Goal: Task Accomplishment & Management: Use online tool/utility

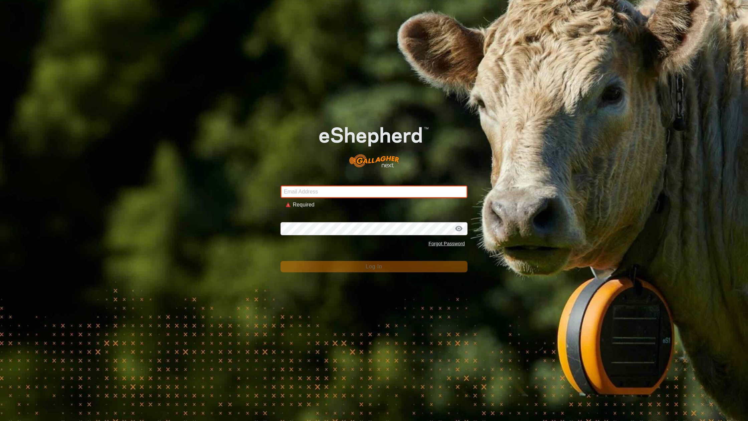
type input "[EMAIL_ADDRESS][DOMAIN_NAME]"
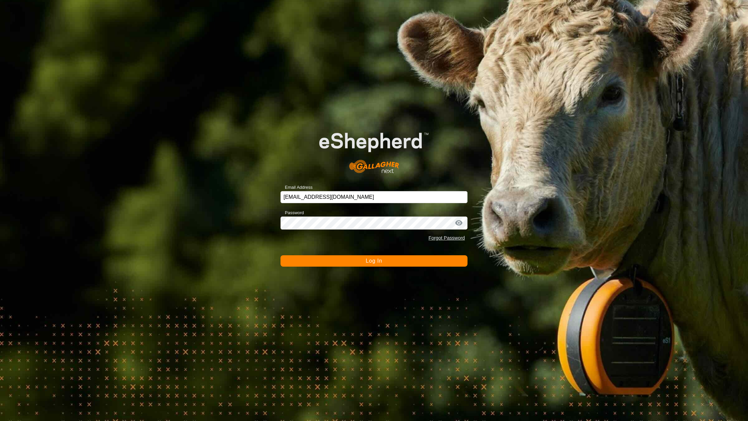
click at [352, 261] on button "Log In" at bounding box center [374, 260] width 187 height 11
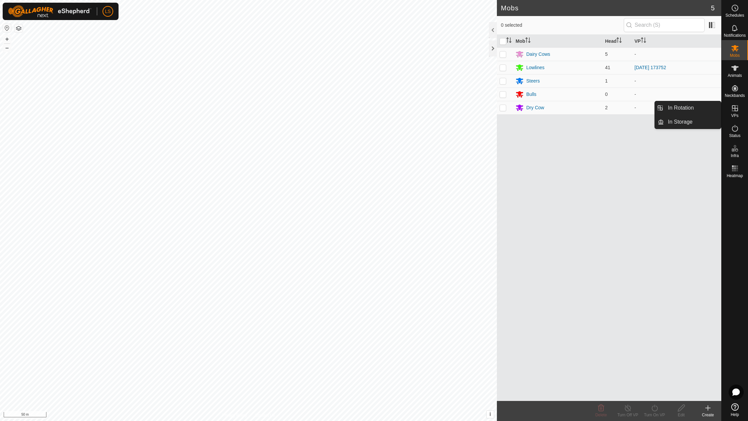
click at [738, 105] on icon at bounding box center [735, 108] width 8 height 8
click at [699, 110] on link "In Rotation" at bounding box center [692, 107] width 57 height 13
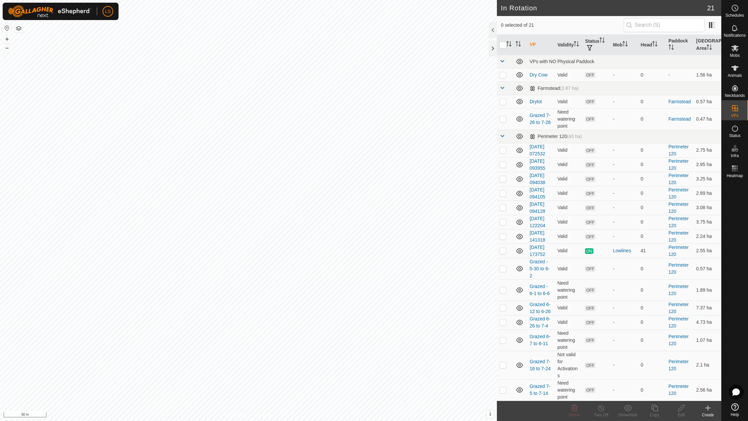
click at [712, 407] on icon at bounding box center [708, 408] width 8 height 8
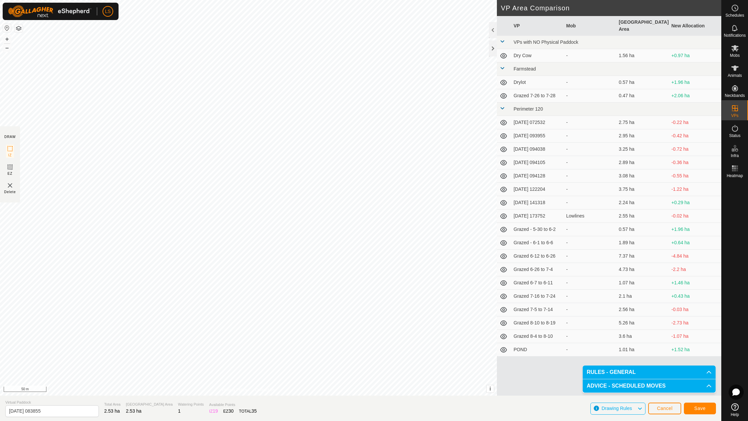
click at [695, 409] on span "Save" at bounding box center [700, 408] width 11 height 5
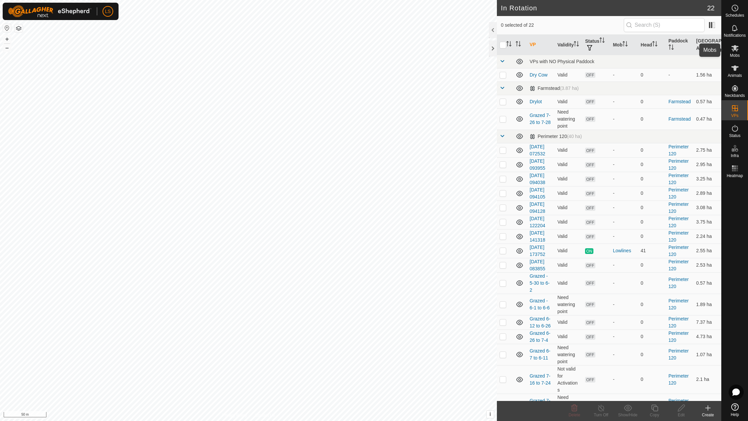
click at [737, 50] on icon at bounding box center [735, 48] width 8 height 8
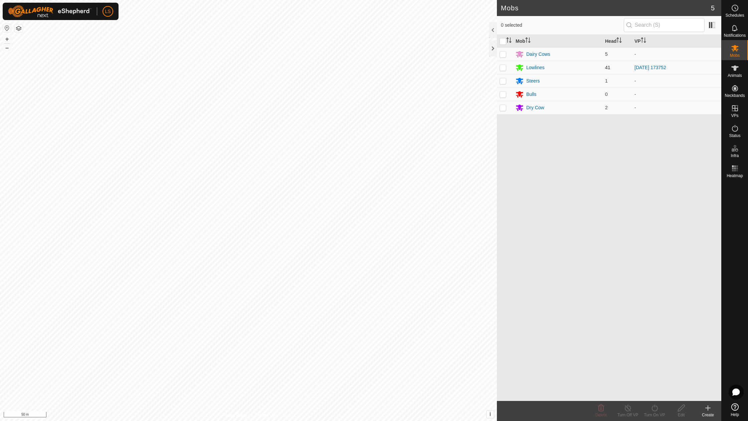
click at [505, 68] on p-checkbox at bounding box center [503, 67] width 7 height 5
checkbox input "true"
click at [652, 408] on icon at bounding box center [655, 408] width 6 height 7
click at [652, 393] on link "Now" at bounding box center [675, 392] width 66 height 13
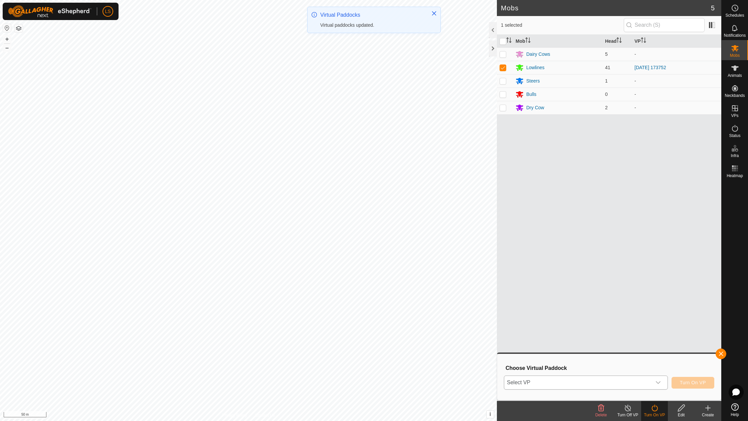
click at [658, 381] on icon "dropdown trigger" at bounding box center [658, 382] width 5 height 5
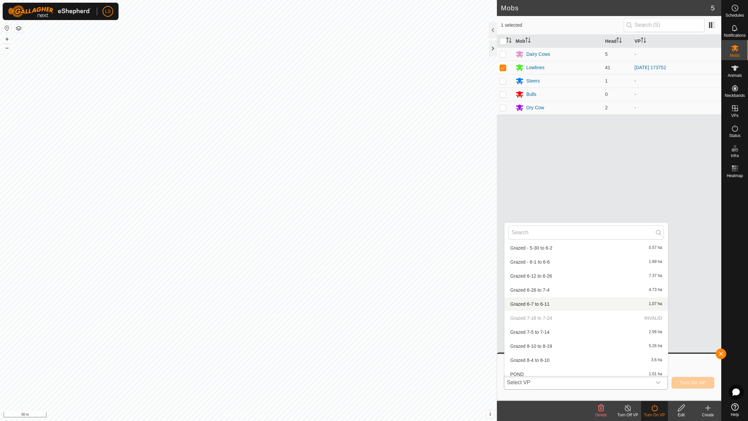
scroll to position [176, 0]
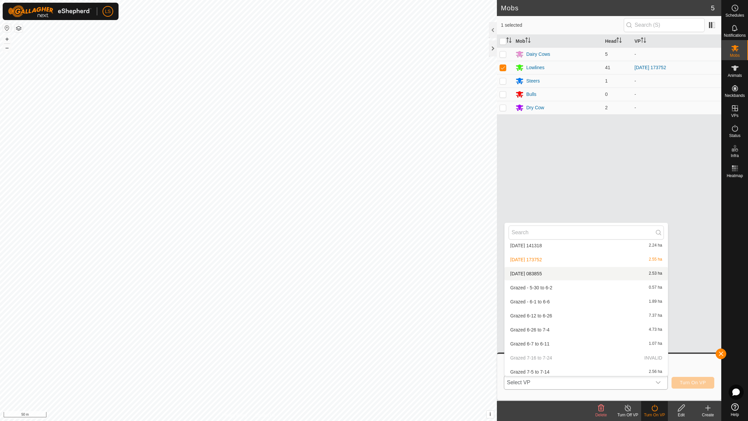
click at [552, 271] on li "[DATE] 083855 2.53 ha" at bounding box center [586, 273] width 163 height 13
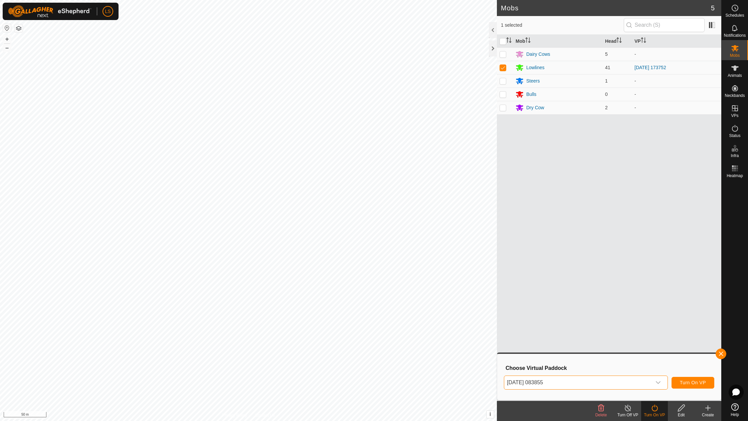
click at [692, 383] on span "Turn On VP" at bounding box center [693, 382] width 26 height 5
